Goal: Transaction & Acquisition: Purchase product/service

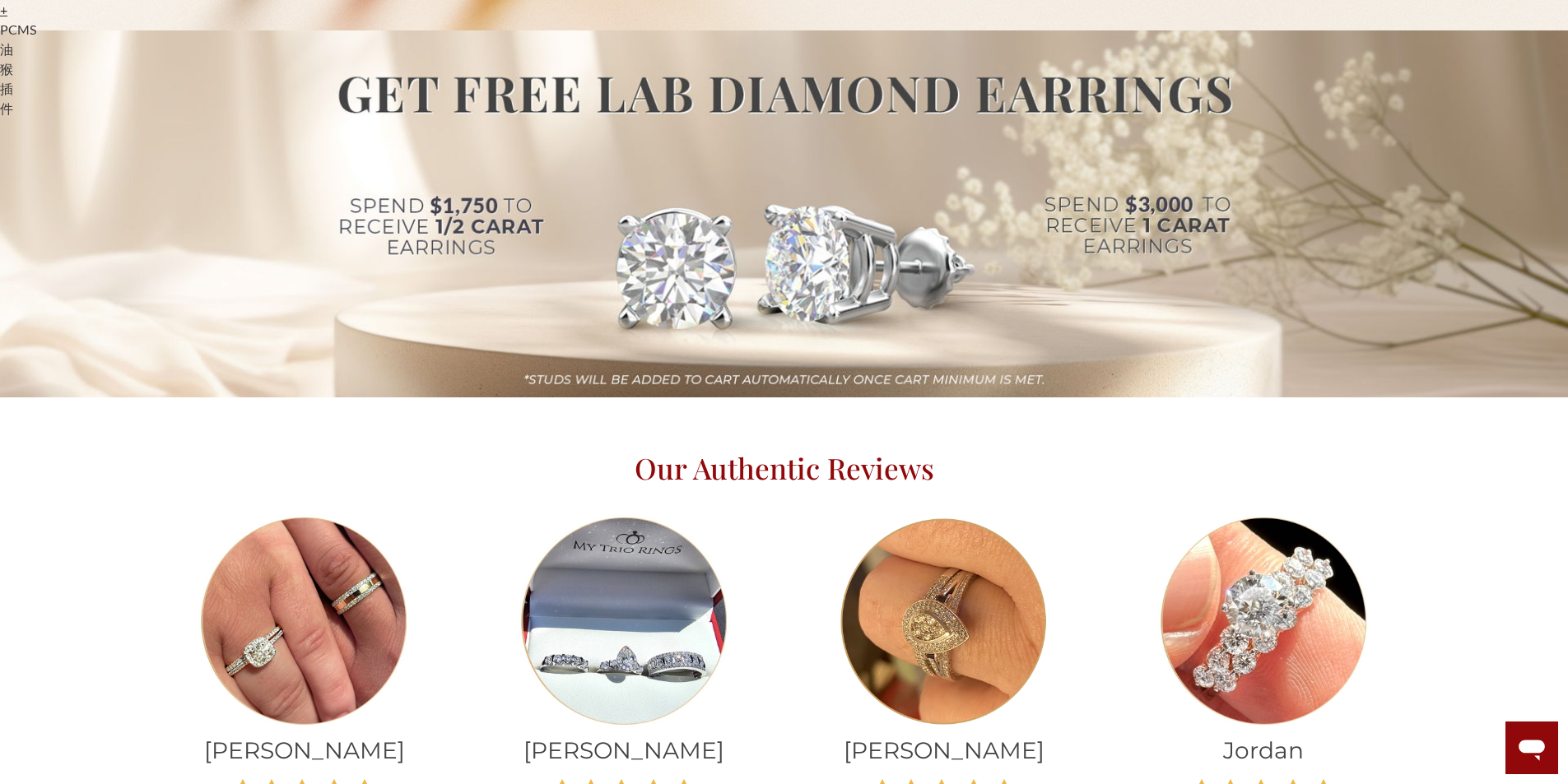
scroll to position [740, 0]
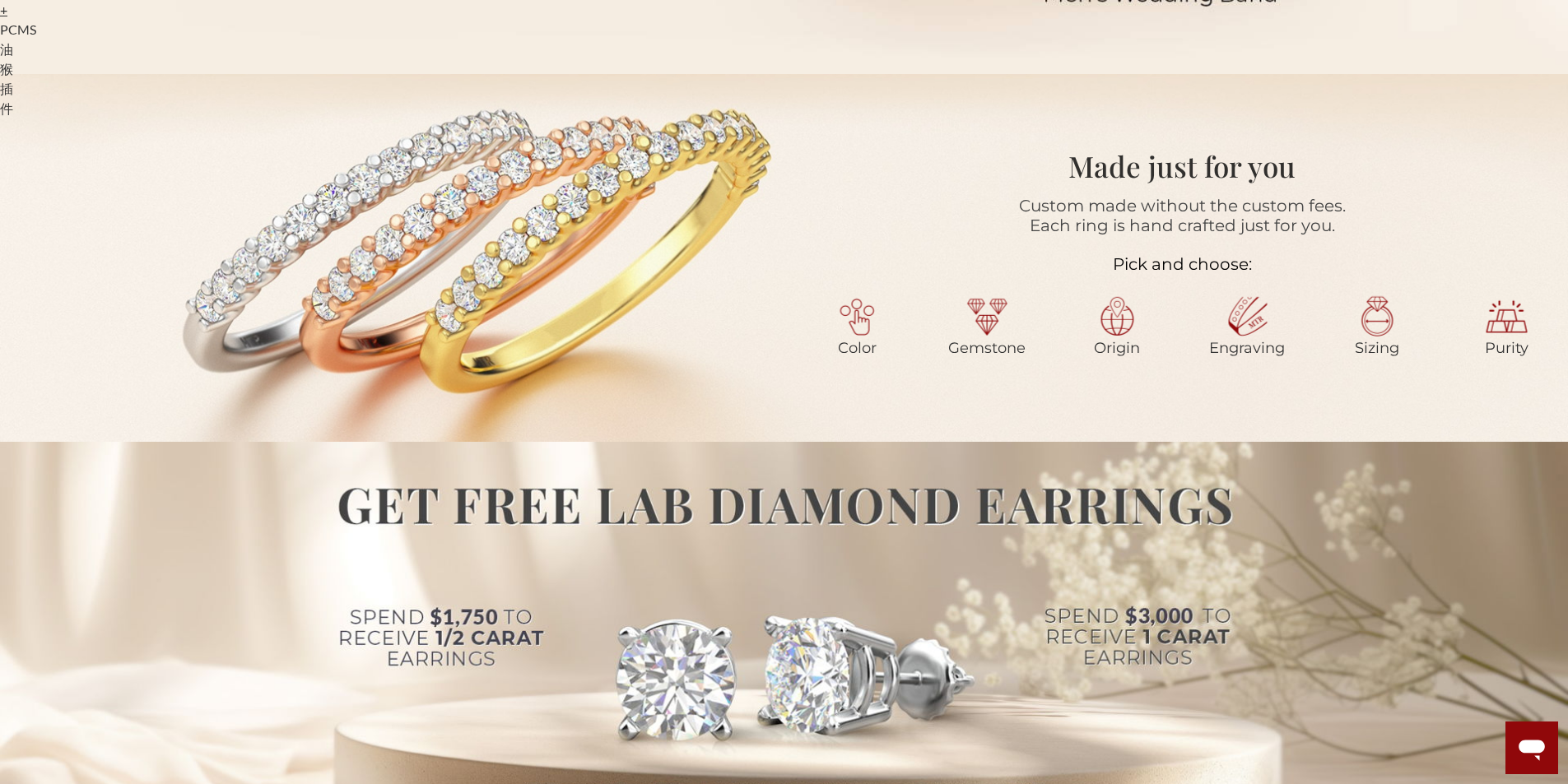
click at [523, 269] on div at bounding box center [385, 258] width 771 height 244
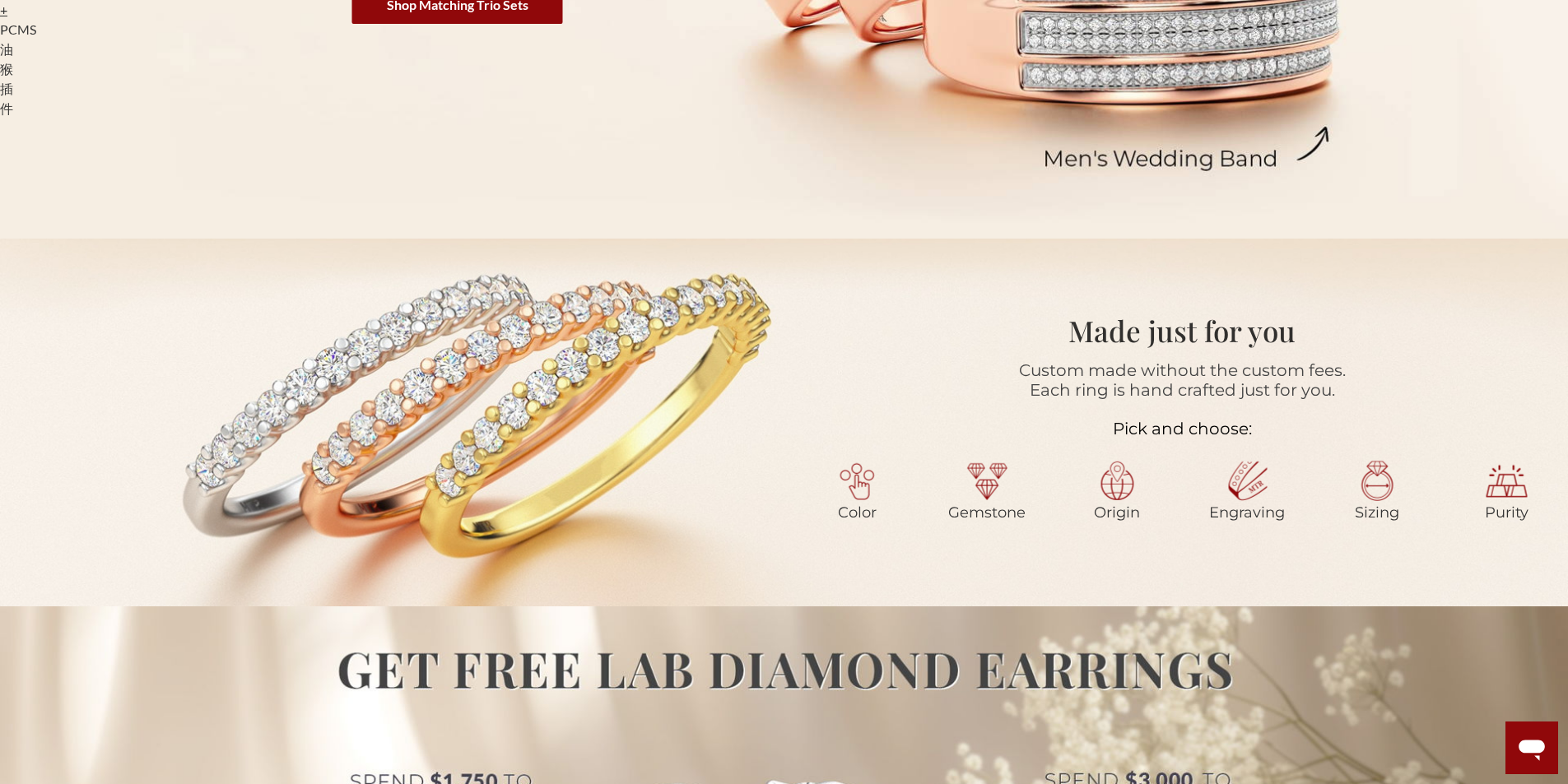
scroll to position [905, 0]
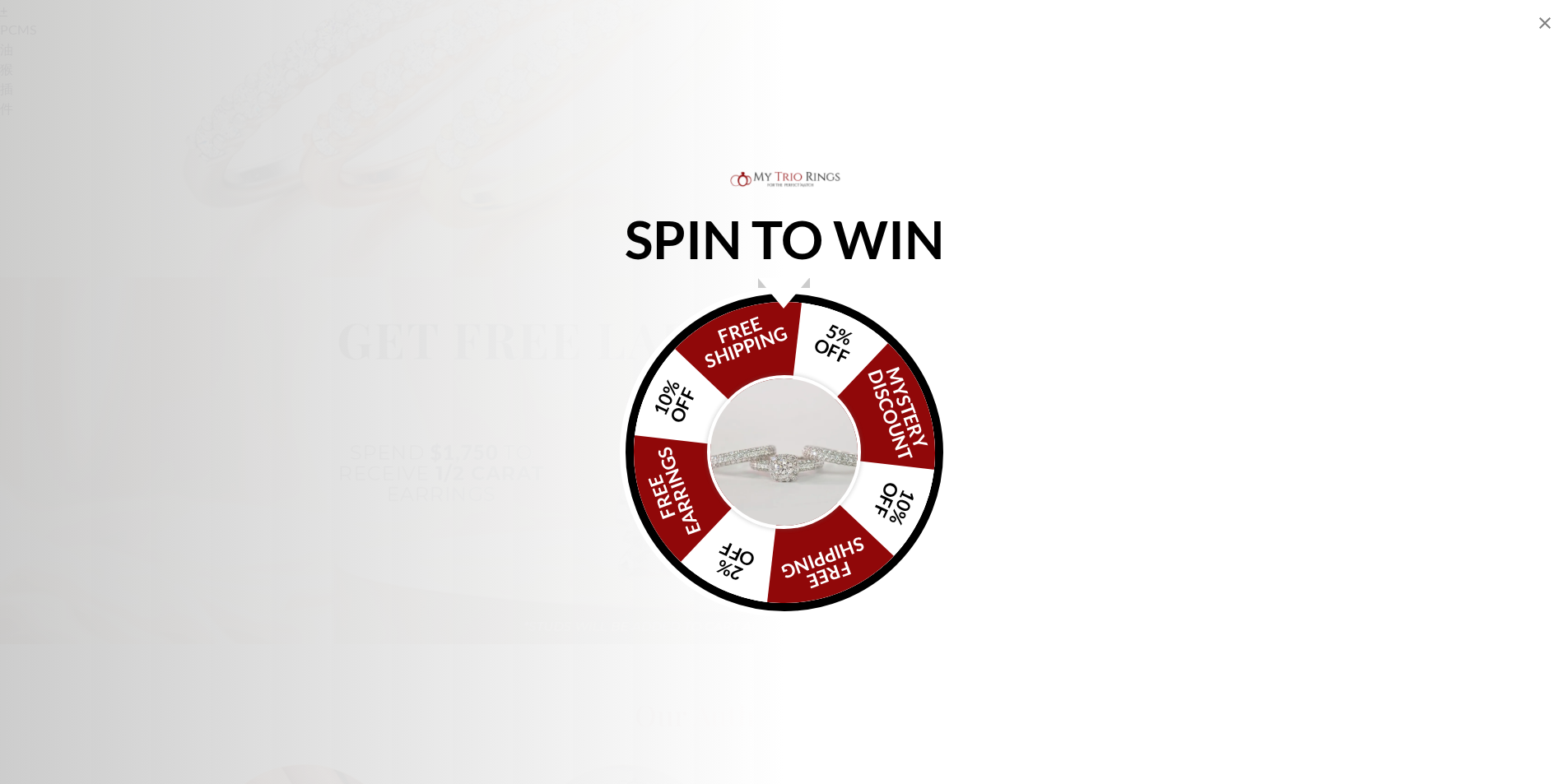
click at [1039, 323] on div "SPIN TO WIN FREE SHIPPING 5% OFF Mystery Discount 10% OFF FREE SHIPPING 2% OFF …" at bounding box center [784, 392] width 1568 height 449
click at [1541, 17] on icon "Close popup" at bounding box center [1545, 23] width 20 height 20
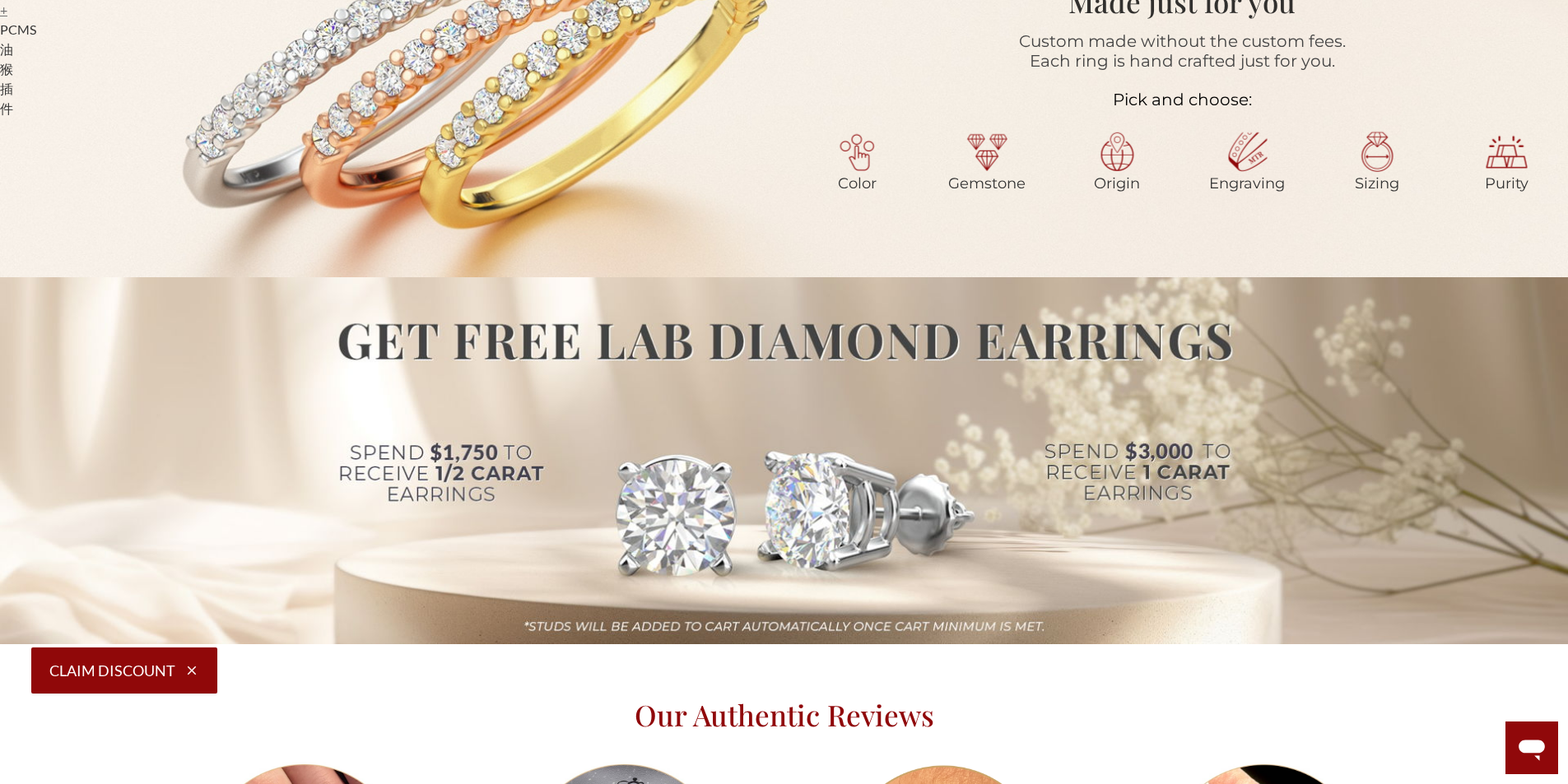
click at [8, 17] on link "+" at bounding box center [3, 10] width 8 height 16
click at [8, 17] on link "–" at bounding box center [3, 10] width 8 height 16
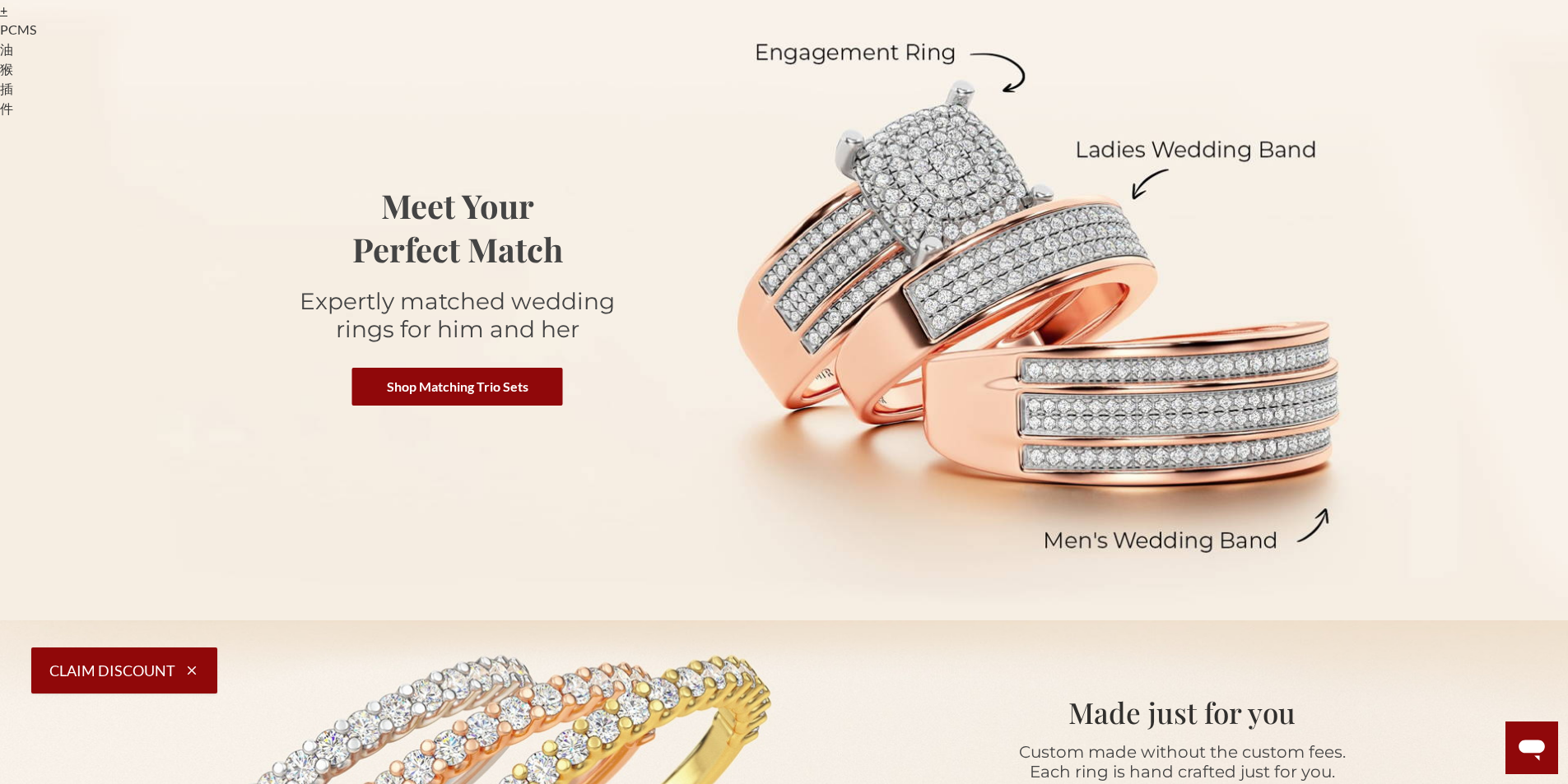
scroll to position [0, 0]
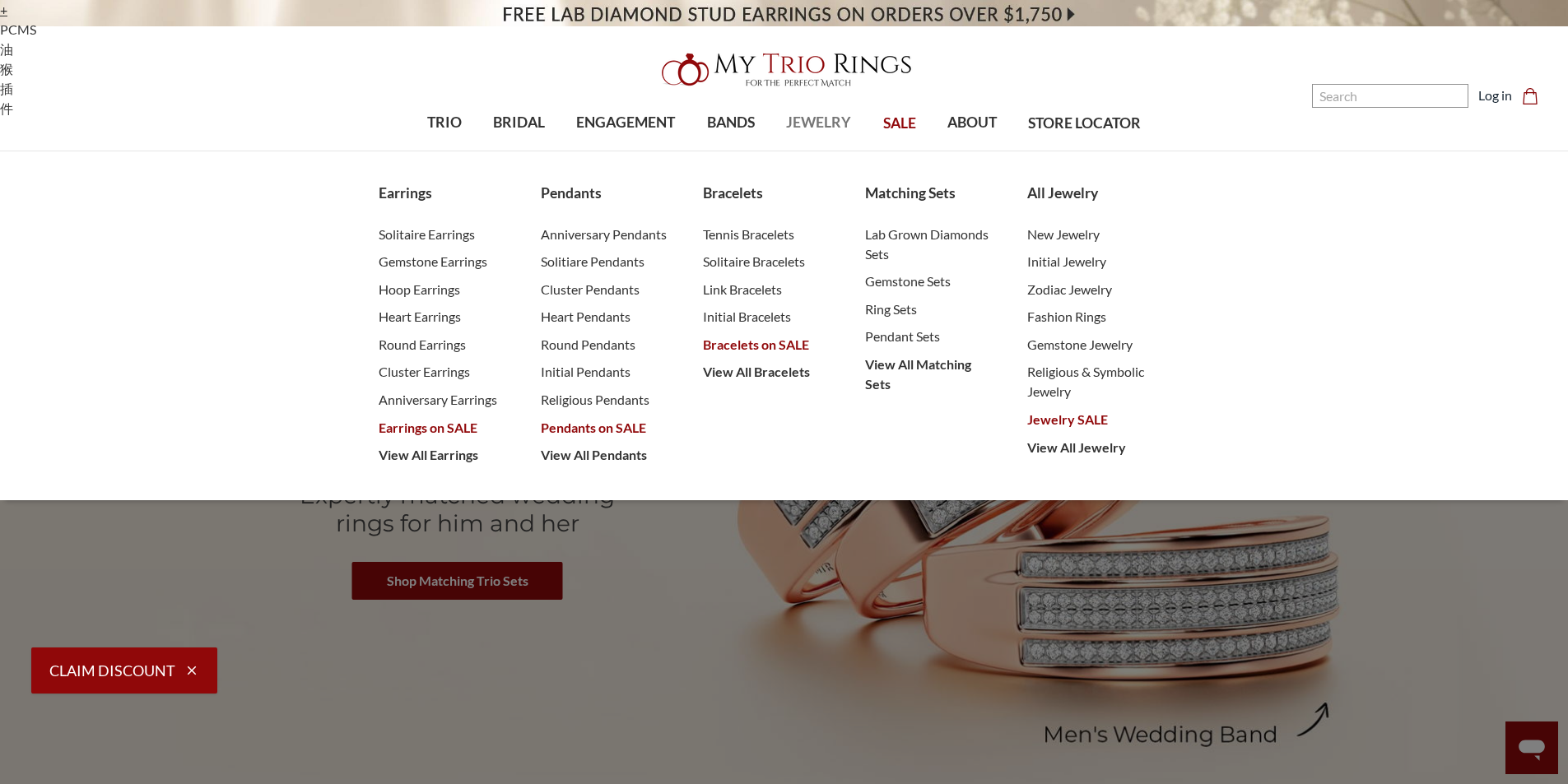
click at [823, 119] on span "JEWELRY" at bounding box center [818, 123] width 65 height 22
click at [733, 260] on span "Solitaire Bracelets" at bounding box center [767, 261] width 129 height 20
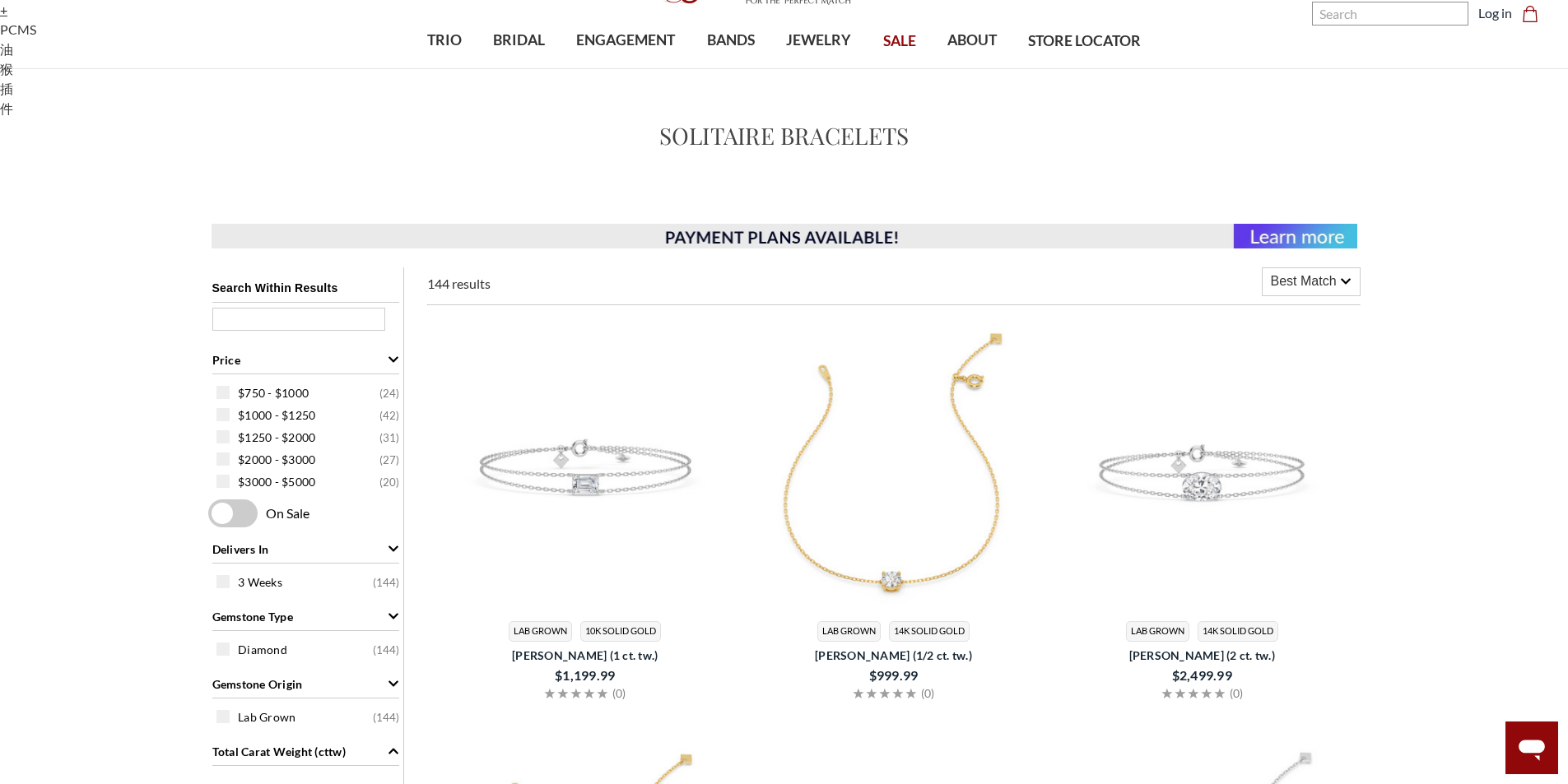
click at [885, 478] on div at bounding box center [894, 466] width 296 height 300
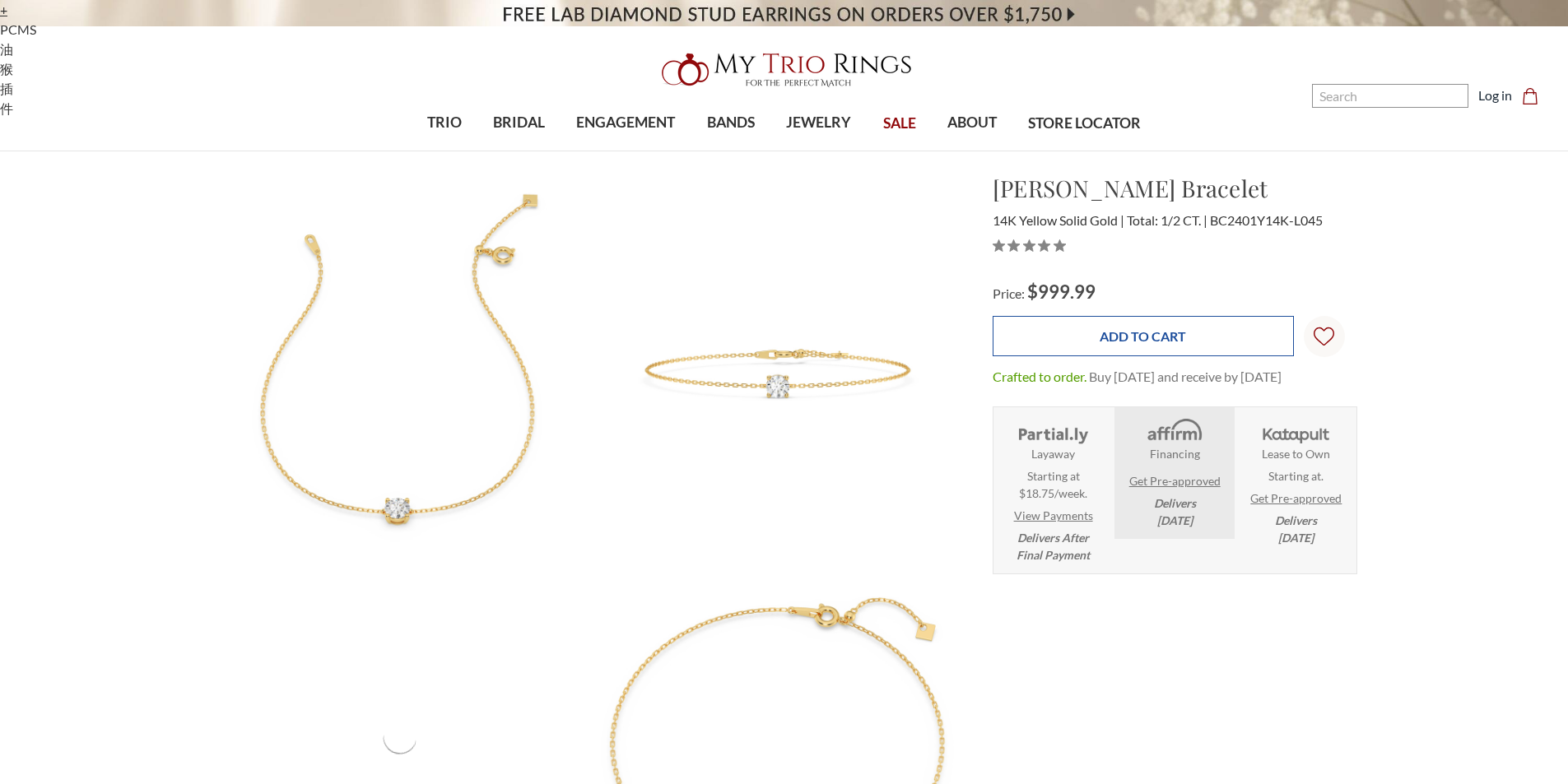
click at [1163, 344] on input "Add to Cart" at bounding box center [1143, 336] width 301 height 40
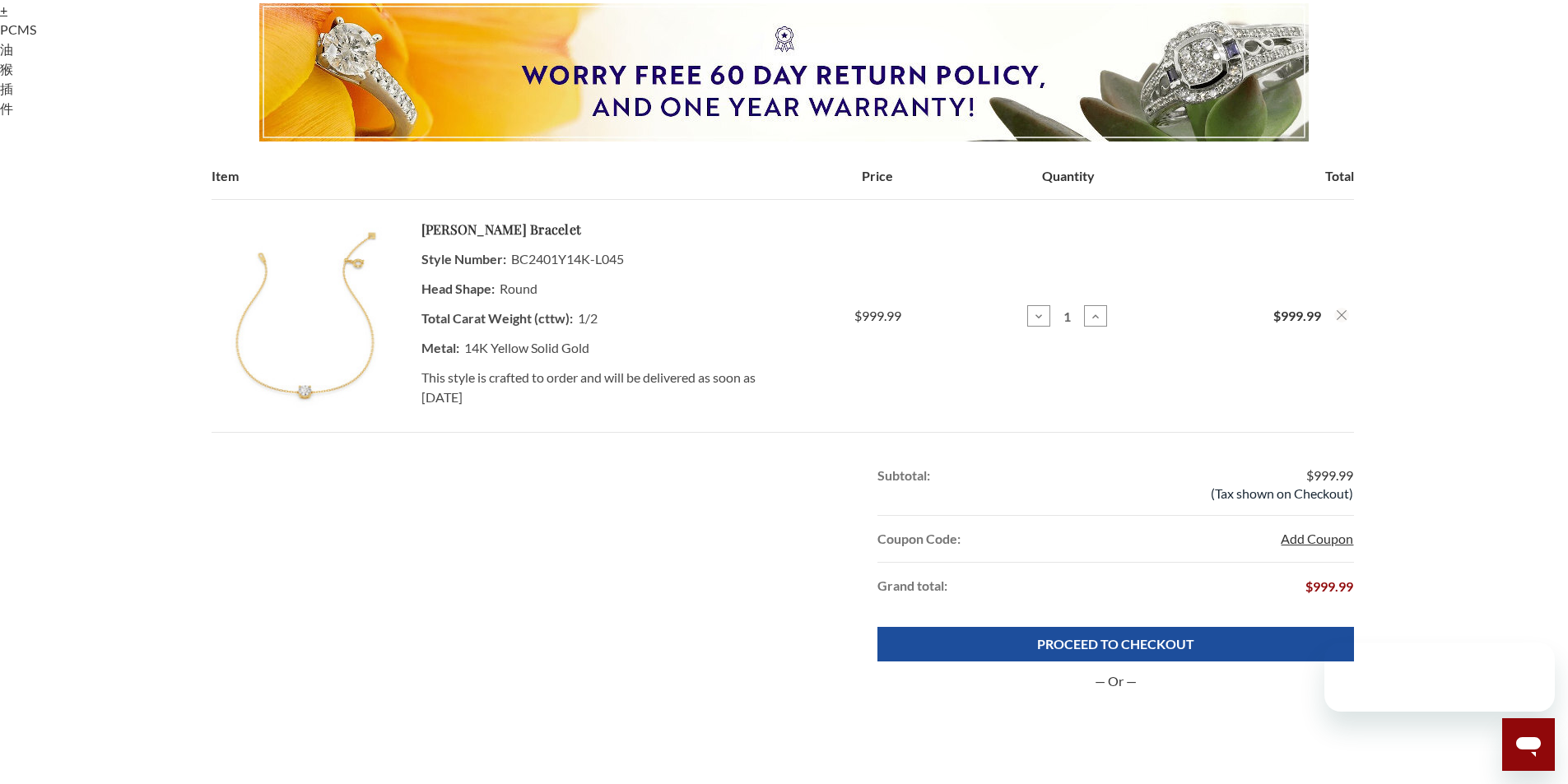
click at [1298, 538] on button "Add Coupon" at bounding box center [1317, 539] width 72 height 20
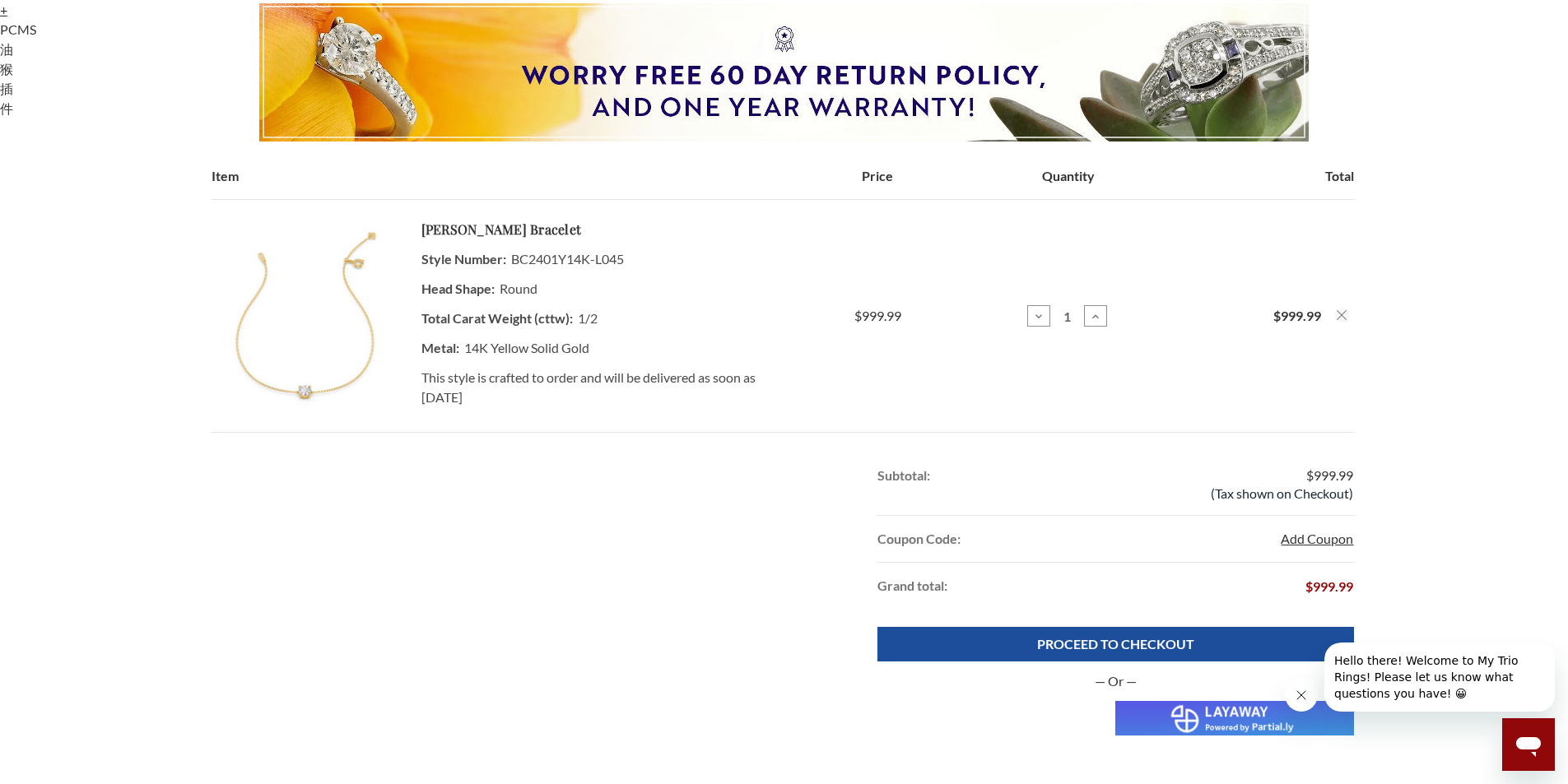
click at [1293, 539] on button "Add Coupon" at bounding box center [1317, 539] width 72 height 20
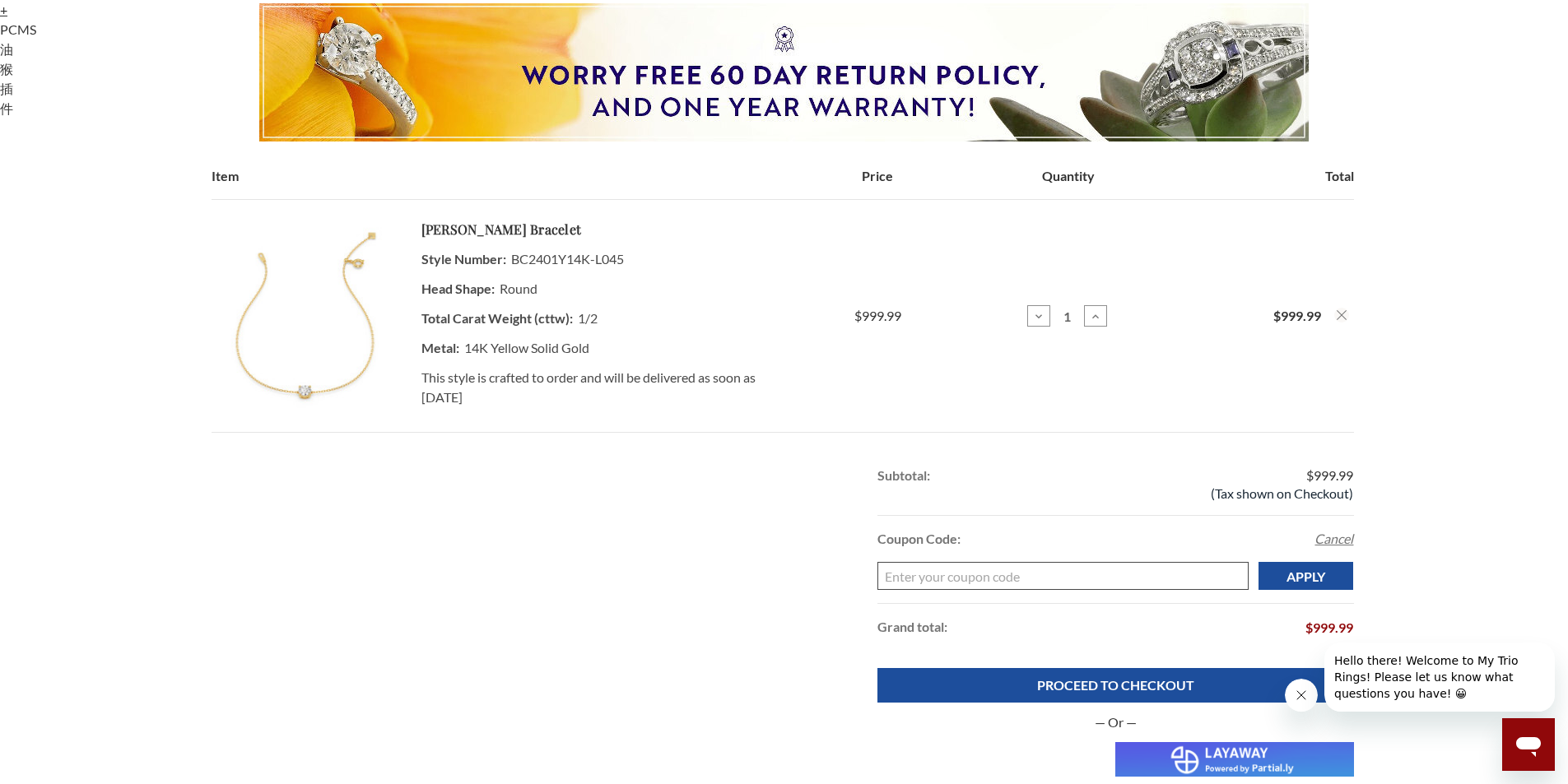
click at [962, 573] on input "Enter your coupon code" at bounding box center [1062, 576] width 372 height 28
paste input "THANKYOU"
type input "THANKYOU"
click at [1317, 575] on input "Apply" at bounding box center [1306, 576] width 96 height 28
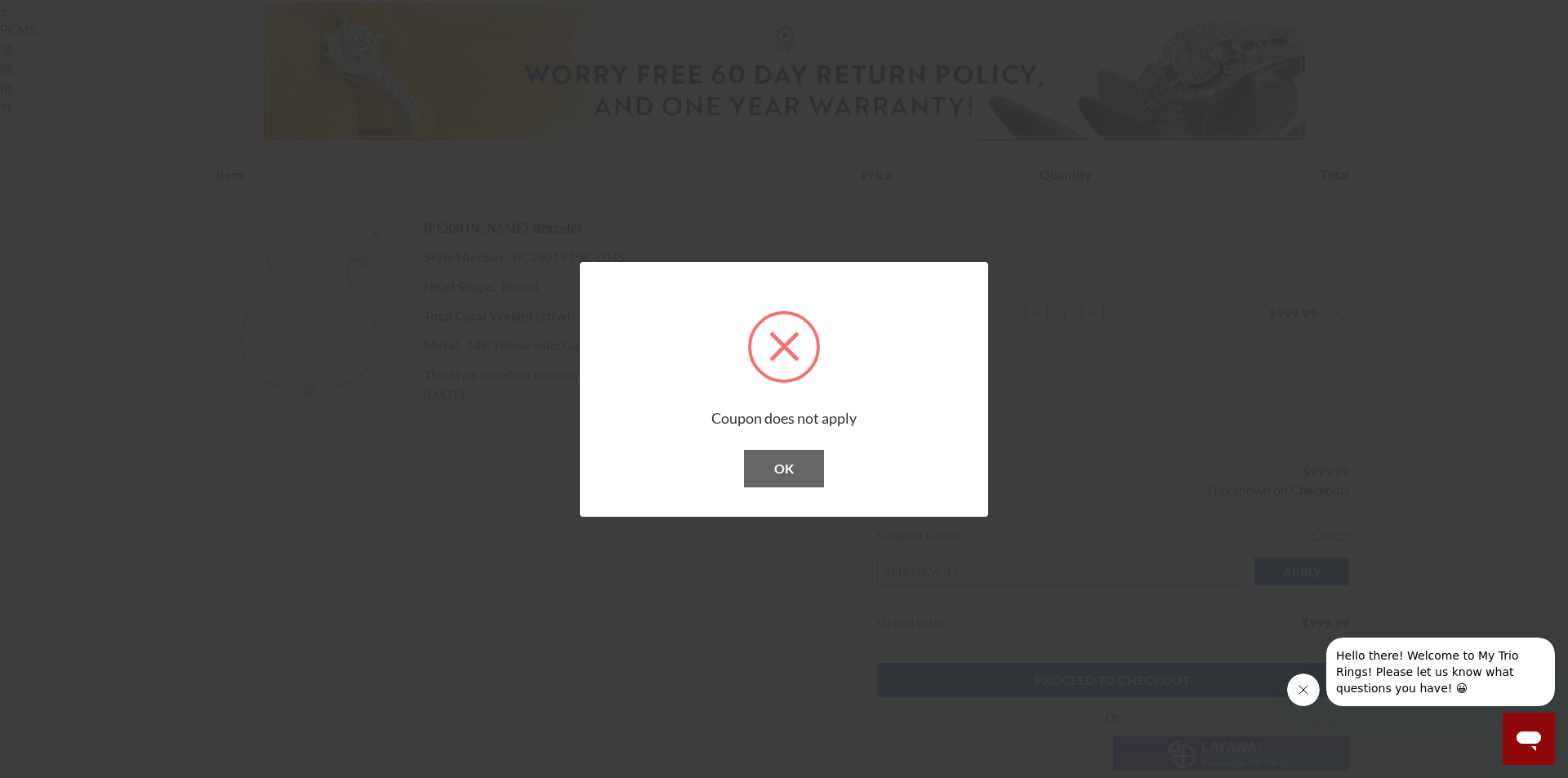
click at [780, 470] on button "OK" at bounding box center [784, 469] width 80 height 38
